Goal: Task Accomplishment & Management: Use online tool/utility

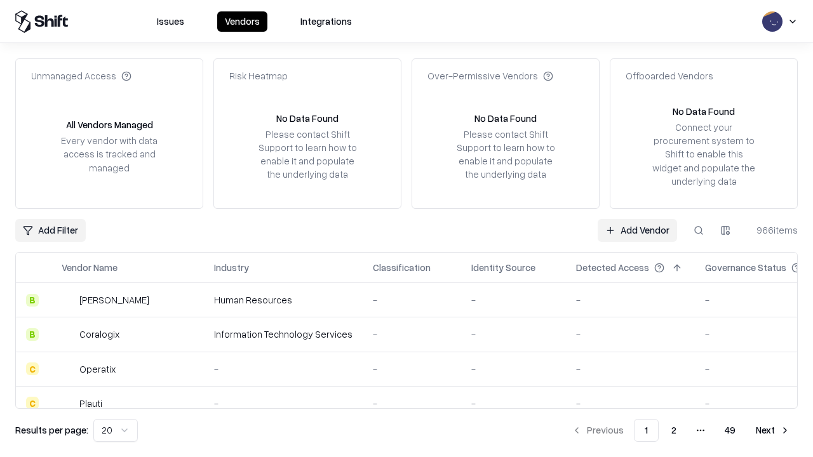
click at [637, 230] on link "Add Vendor" at bounding box center [636, 230] width 79 height 23
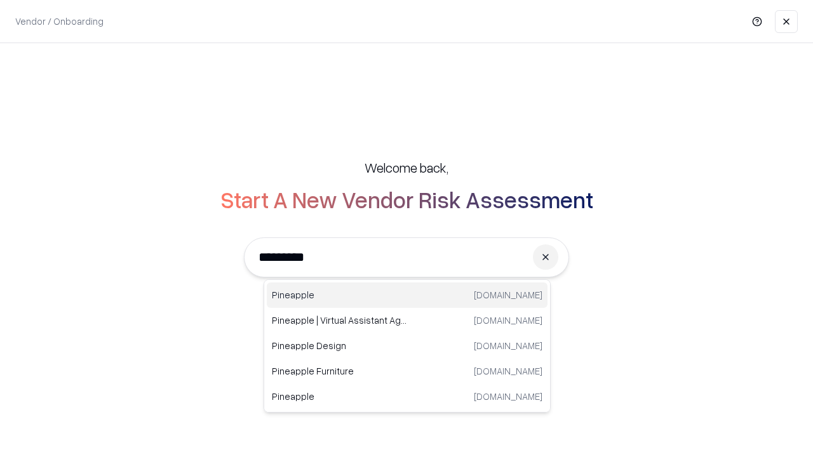
click at [407, 295] on div "Pineapple [DOMAIN_NAME]" at bounding box center [407, 295] width 281 height 25
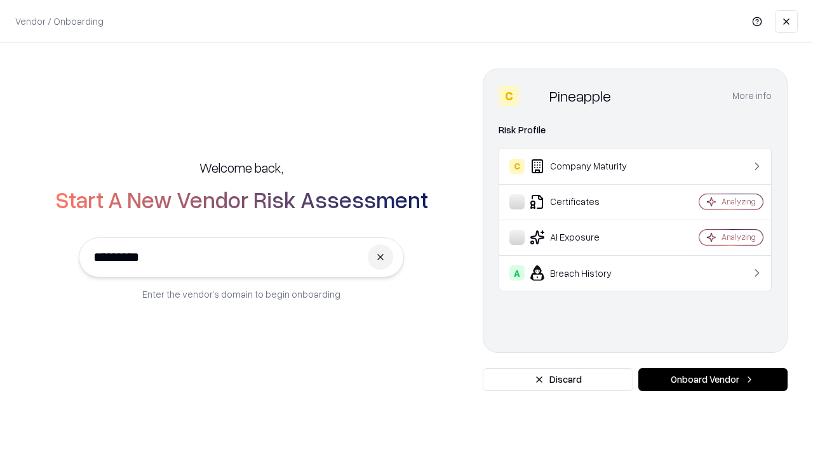
type input "*********"
click at [712, 380] on button "Onboard Vendor" at bounding box center [712, 379] width 149 height 23
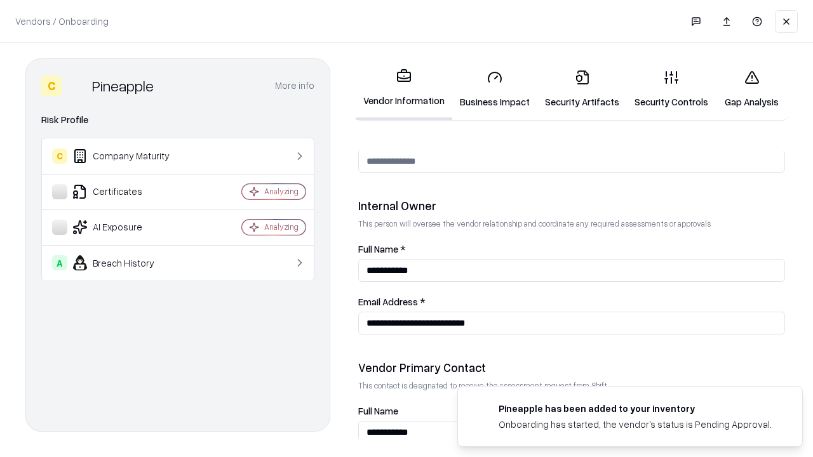
scroll to position [658, 0]
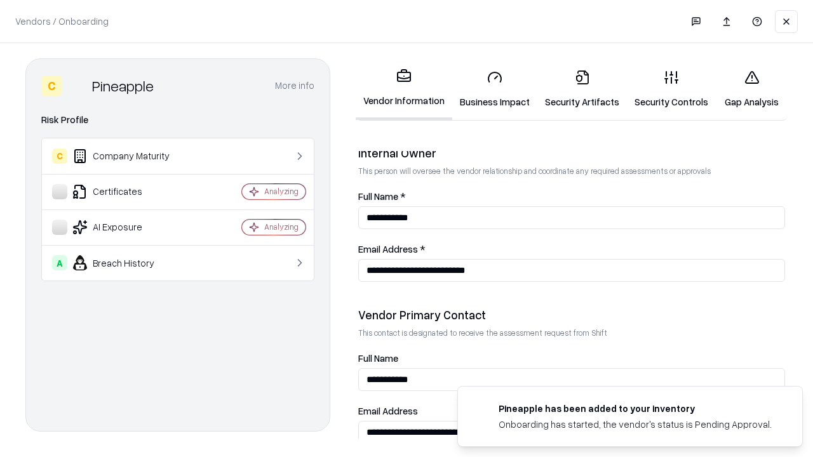
click at [495, 89] on link "Business Impact" at bounding box center [494, 89] width 85 height 59
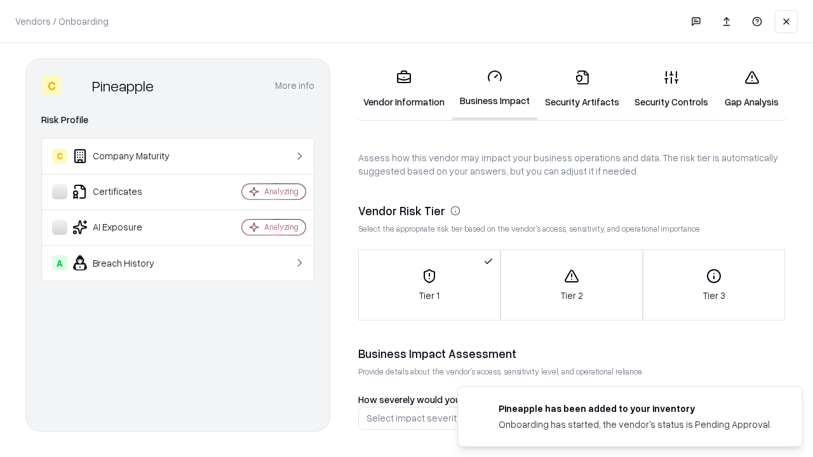
click at [751, 89] on link "Gap Analysis" at bounding box center [752, 89] width 72 height 59
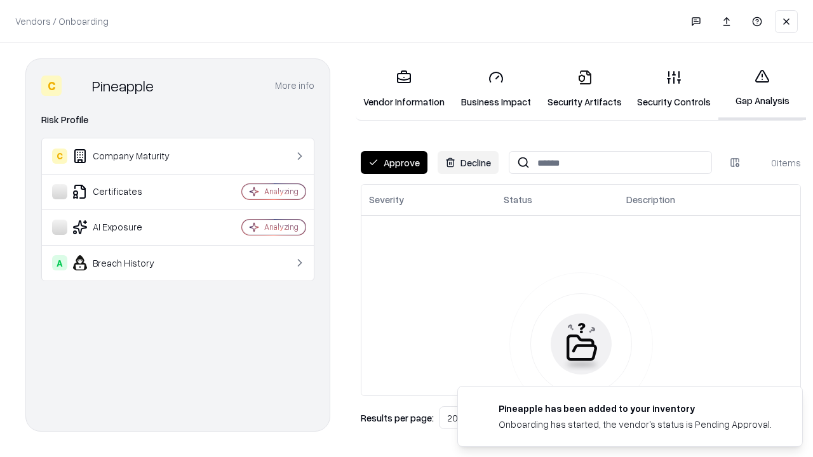
click at [394, 163] on button "Approve" at bounding box center [394, 162] width 67 height 23
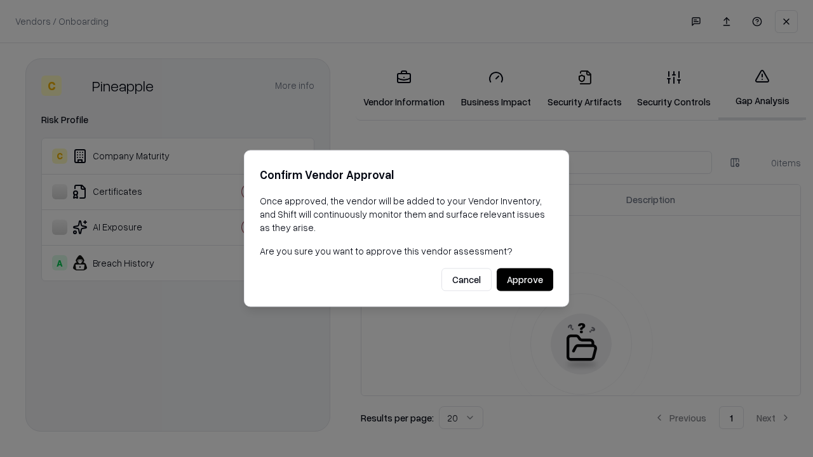
click at [524, 279] on button "Approve" at bounding box center [525, 280] width 57 height 23
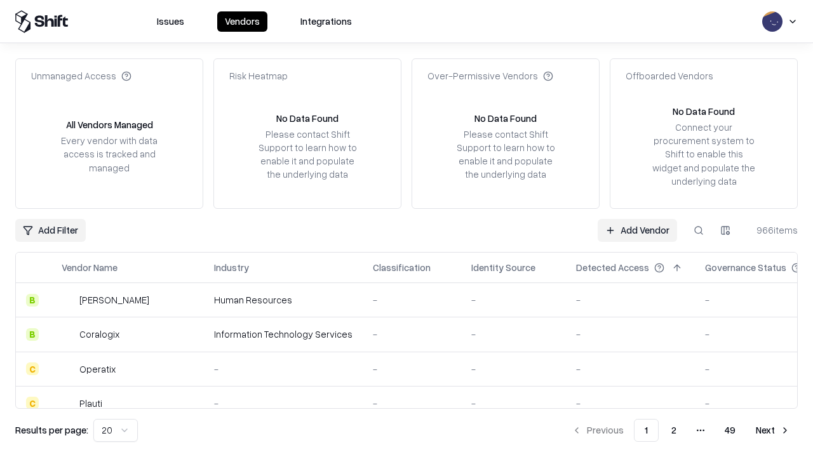
type input "*********"
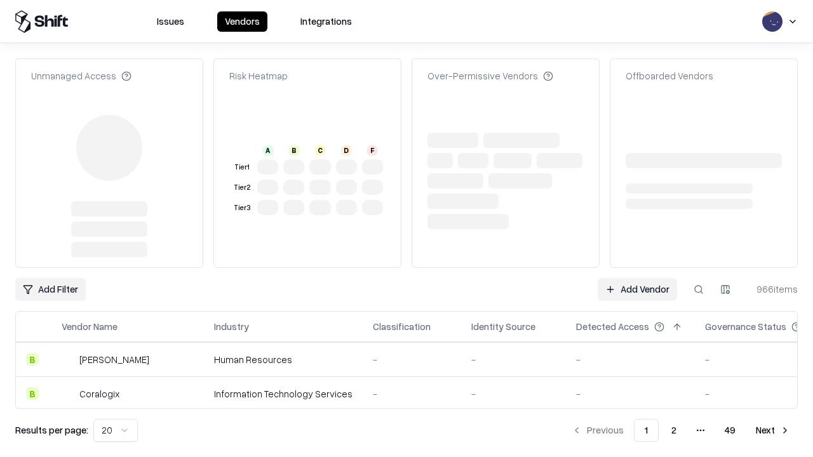
click at [637, 278] on link "Add Vendor" at bounding box center [636, 289] width 79 height 23
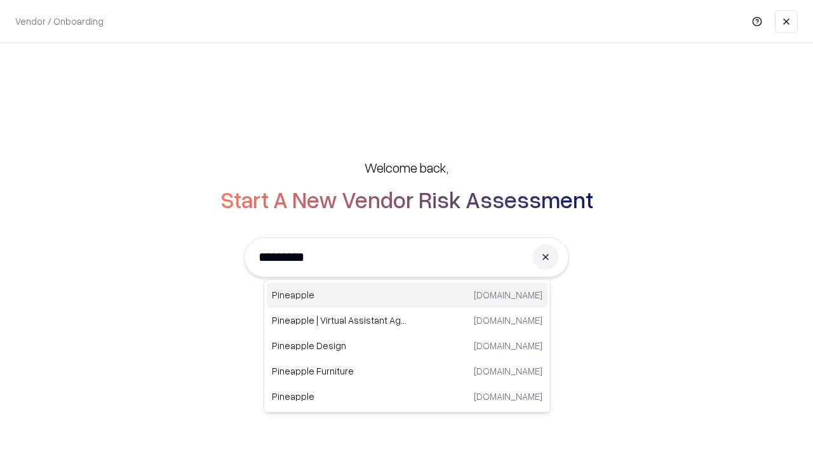
click at [407, 295] on div "Pineapple [DOMAIN_NAME]" at bounding box center [407, 295] width 281 height 25
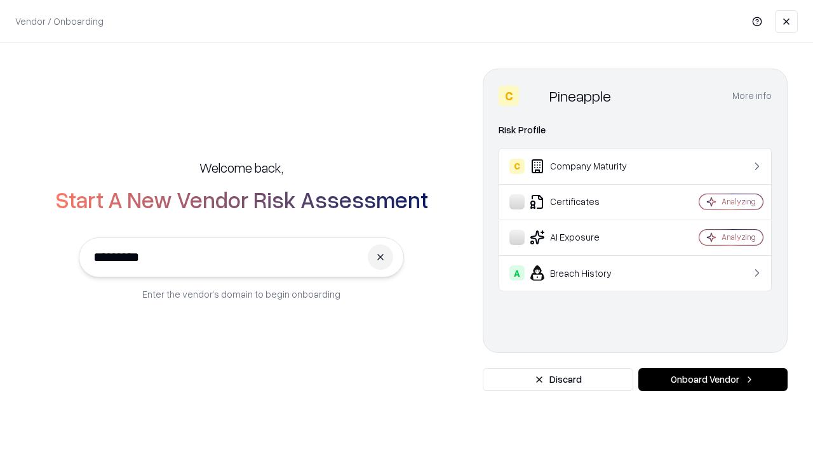
type input "*********"
click at [712, 380] on button "Onboard Vendor" at bounding box center [712, 379] width 149 height 23
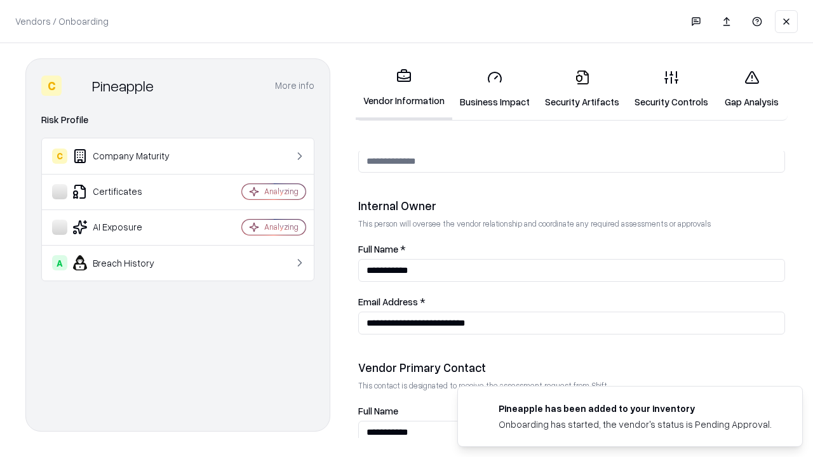
scroll to position [658, 0]
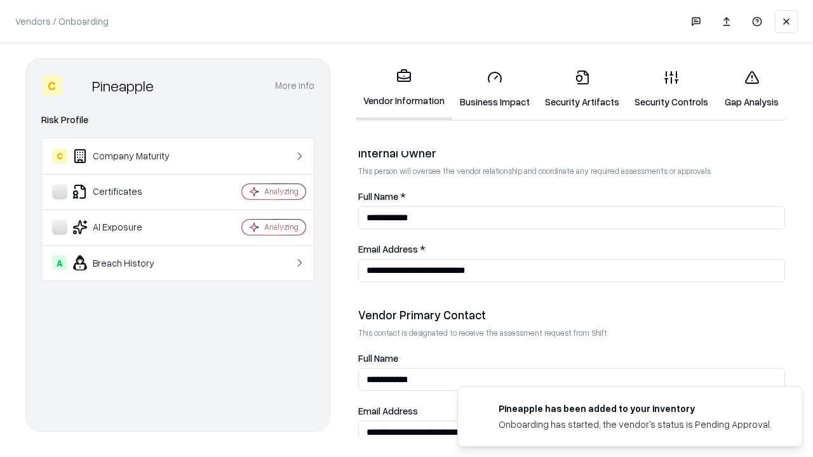
click at [751, 89] on link "Gap Analysis" at bounding box center [752, 89] width 72 height 59
